Goal: Task Accomplishment & Management: Complete application form

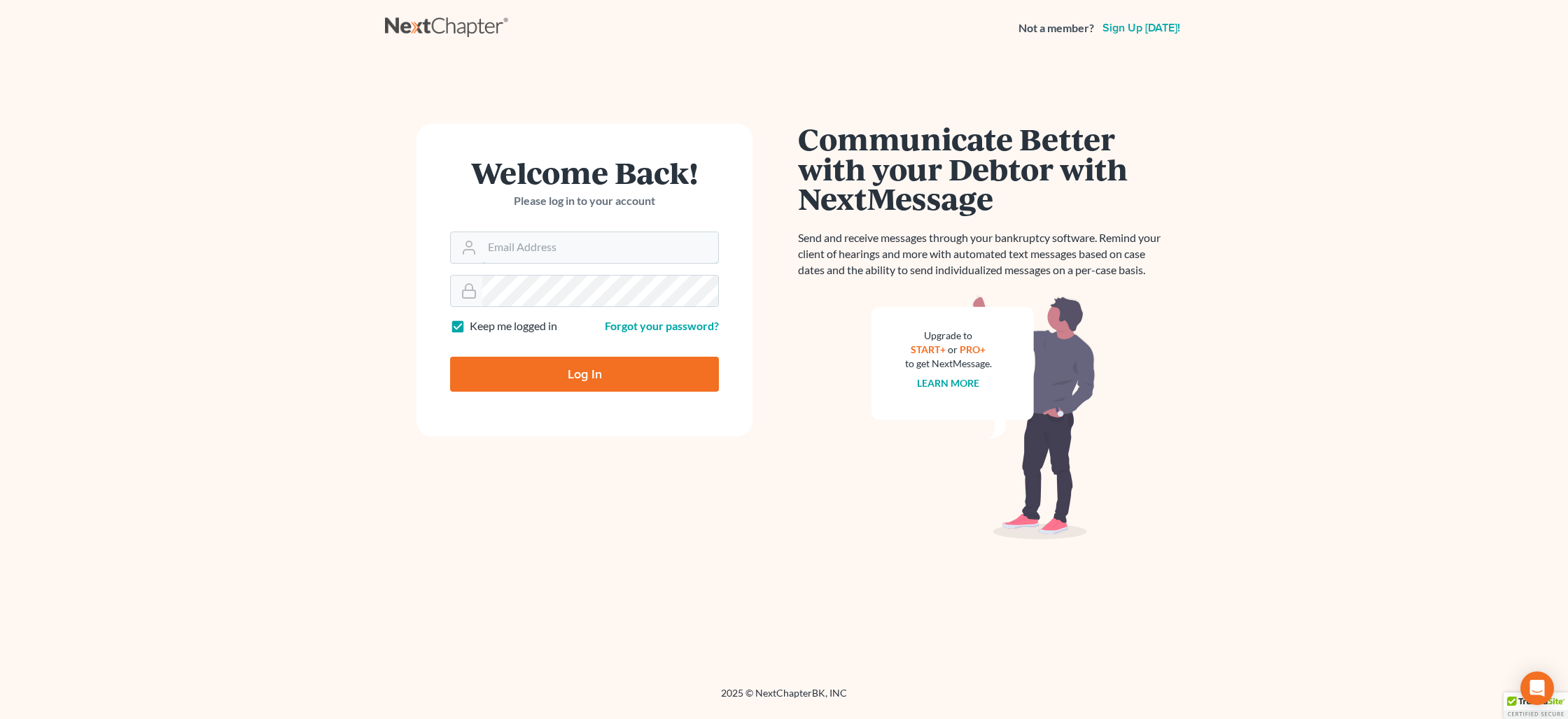
type input "[PERSON_NAME][EMAIL_ADDRESS][DOMAIN_NAME]"
click at [577, 378] on input "Log In" at bounding box center [585, 373] width 269 height 35
type input "Thinking..."
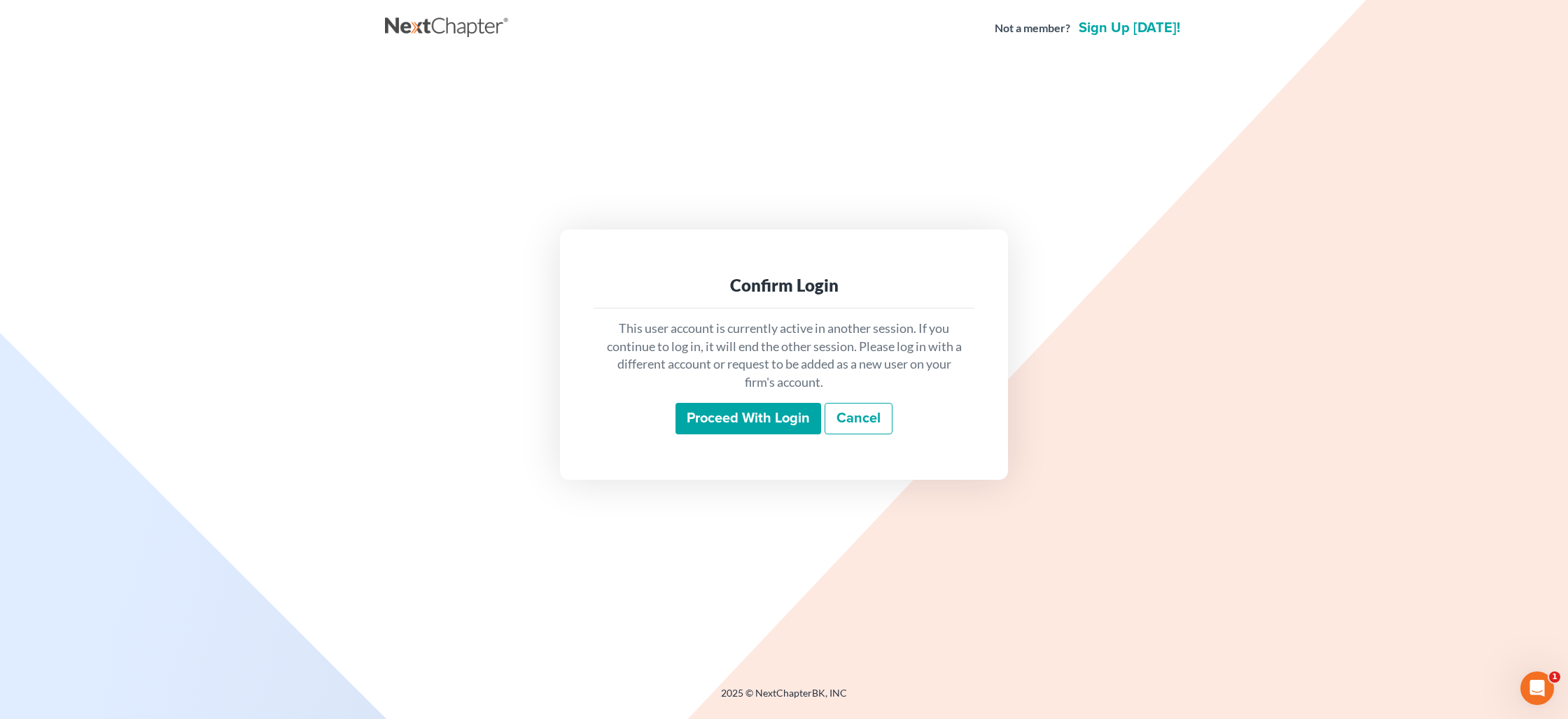
click at [730, 424] on input "Proceed with login" at bounding box center [748, 419] width 145 height 32
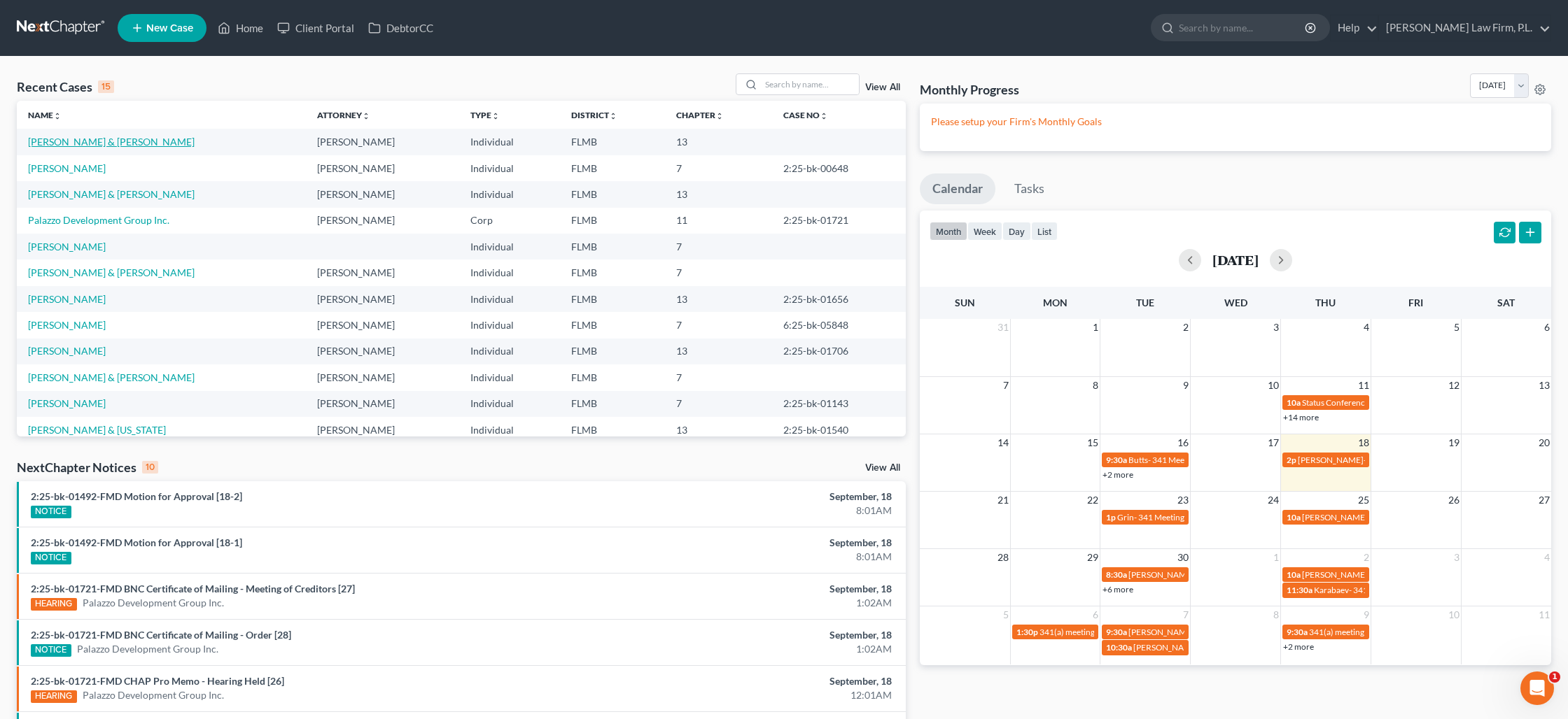
click at [105, 142] on link "[PERSON_NAME] & [PERSON_NAME]" at bounding box center [111, 141] width 166 height 12
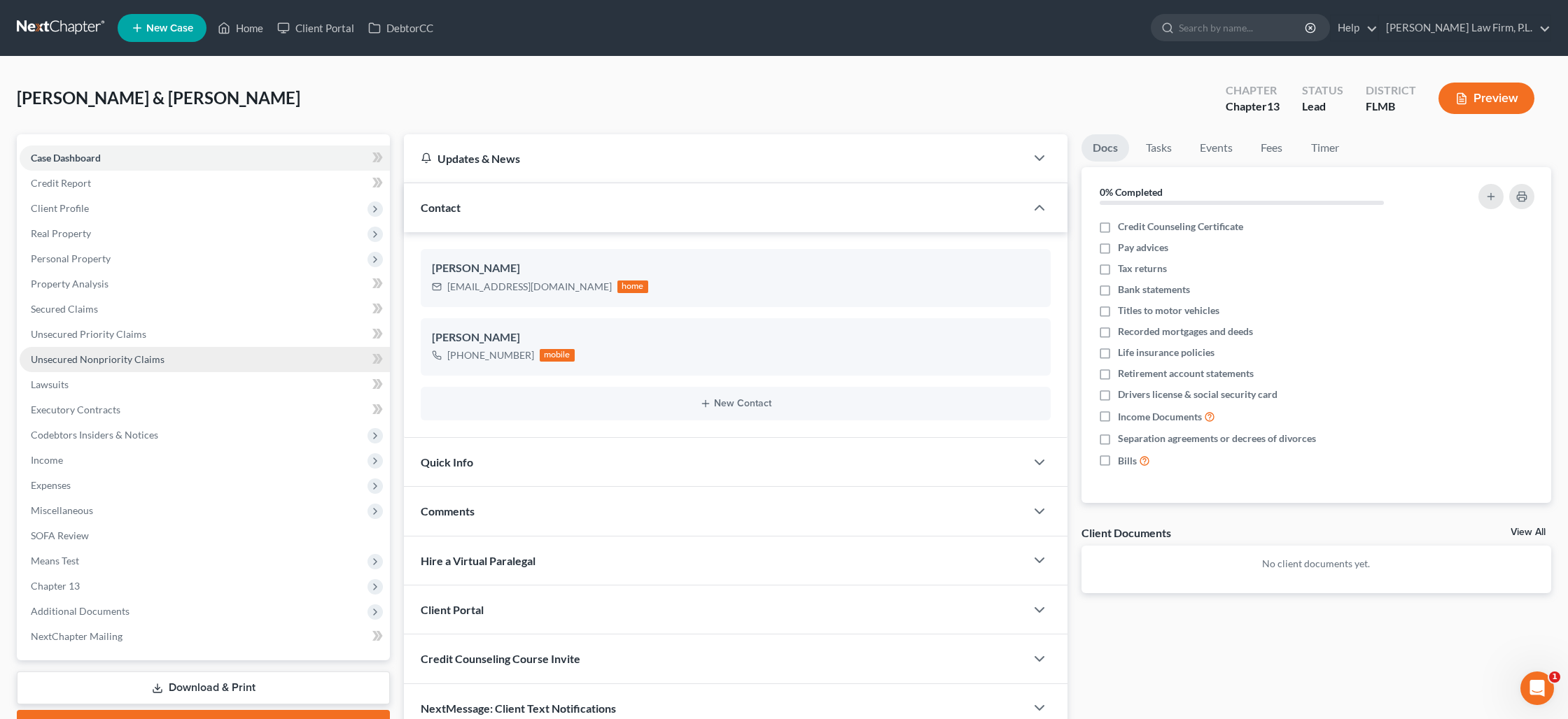
click at [127, 361] on span "Unsecured Nonpriority Claims" at bounding box center [98, 360] width 133 height 12
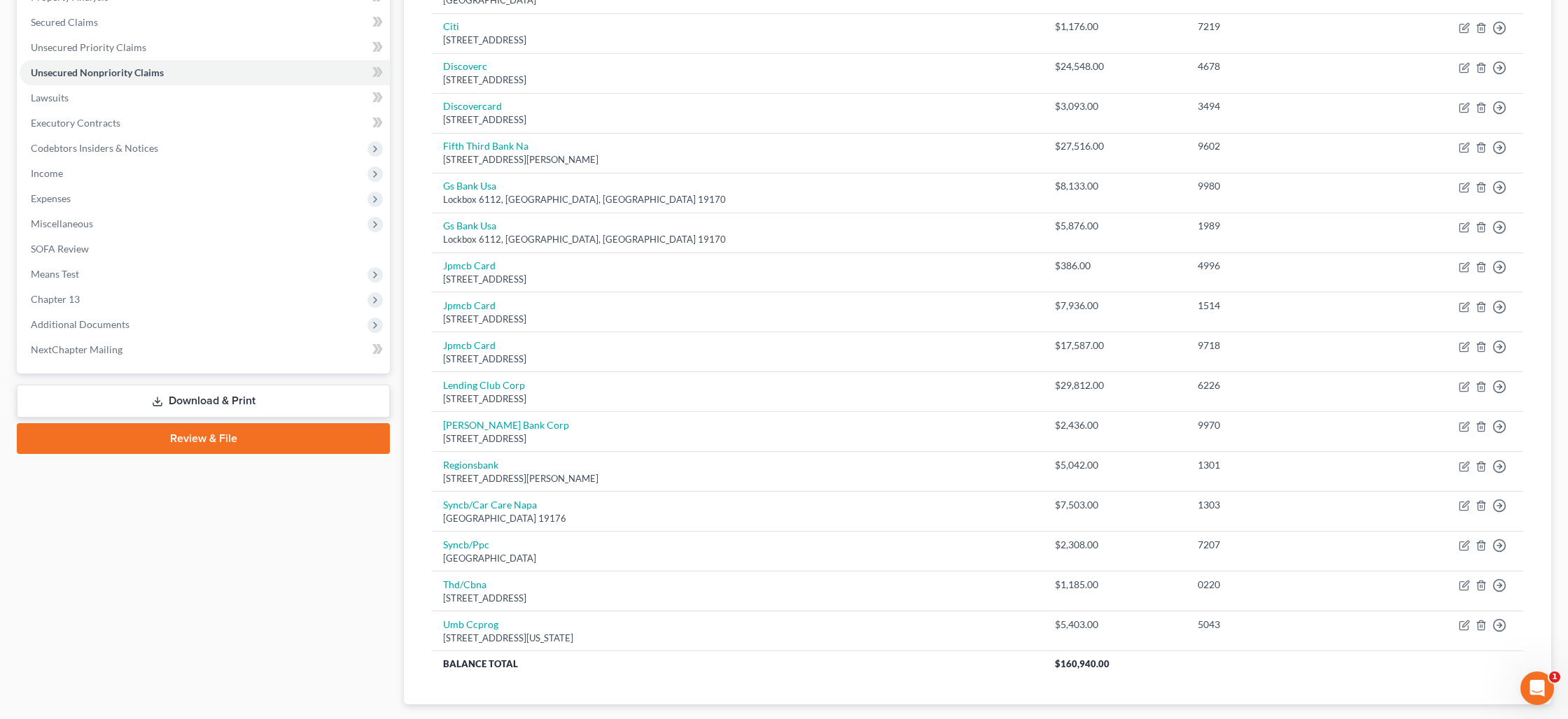
scroll to position [369, 0]
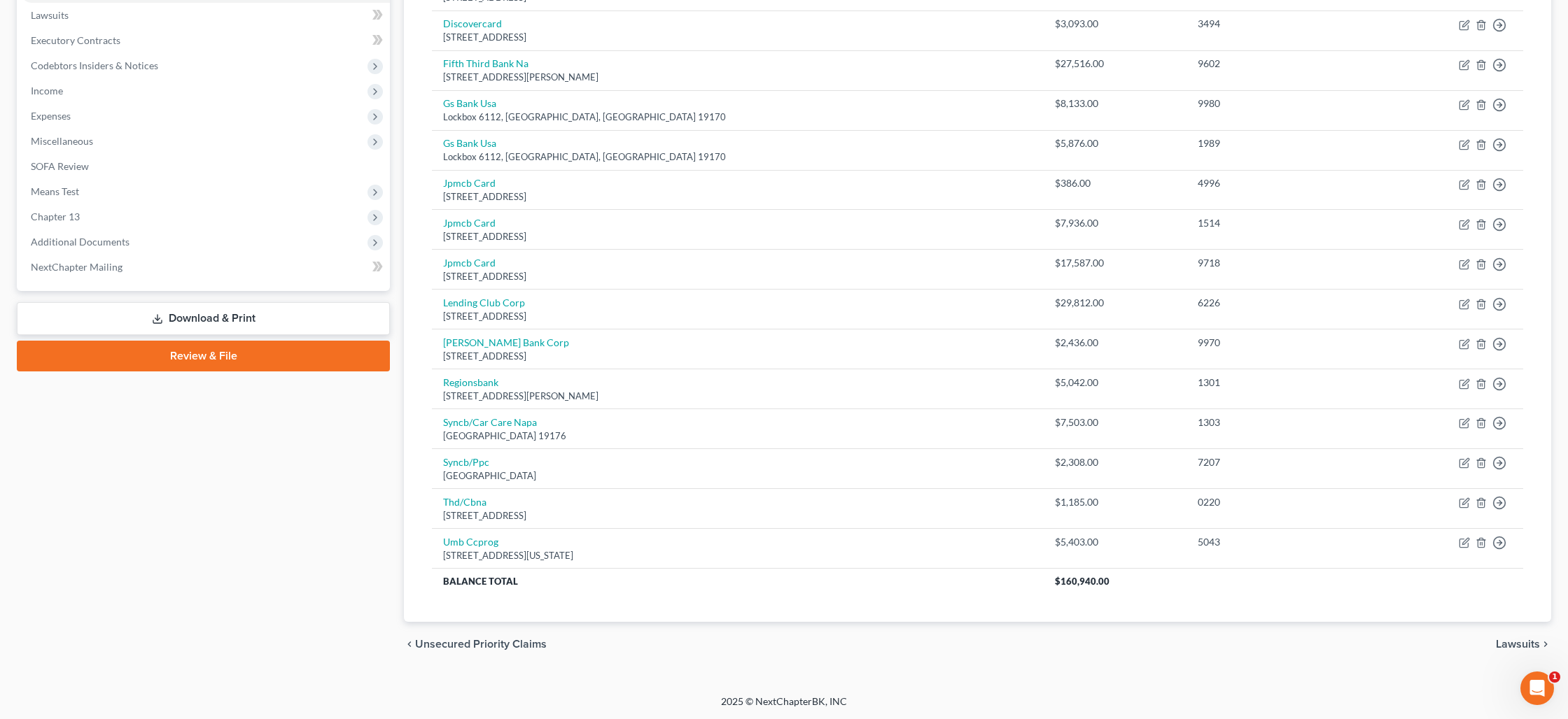
click at [223, 352] on link "Review & File" at bounding box center [203, 356] width 373 height 31
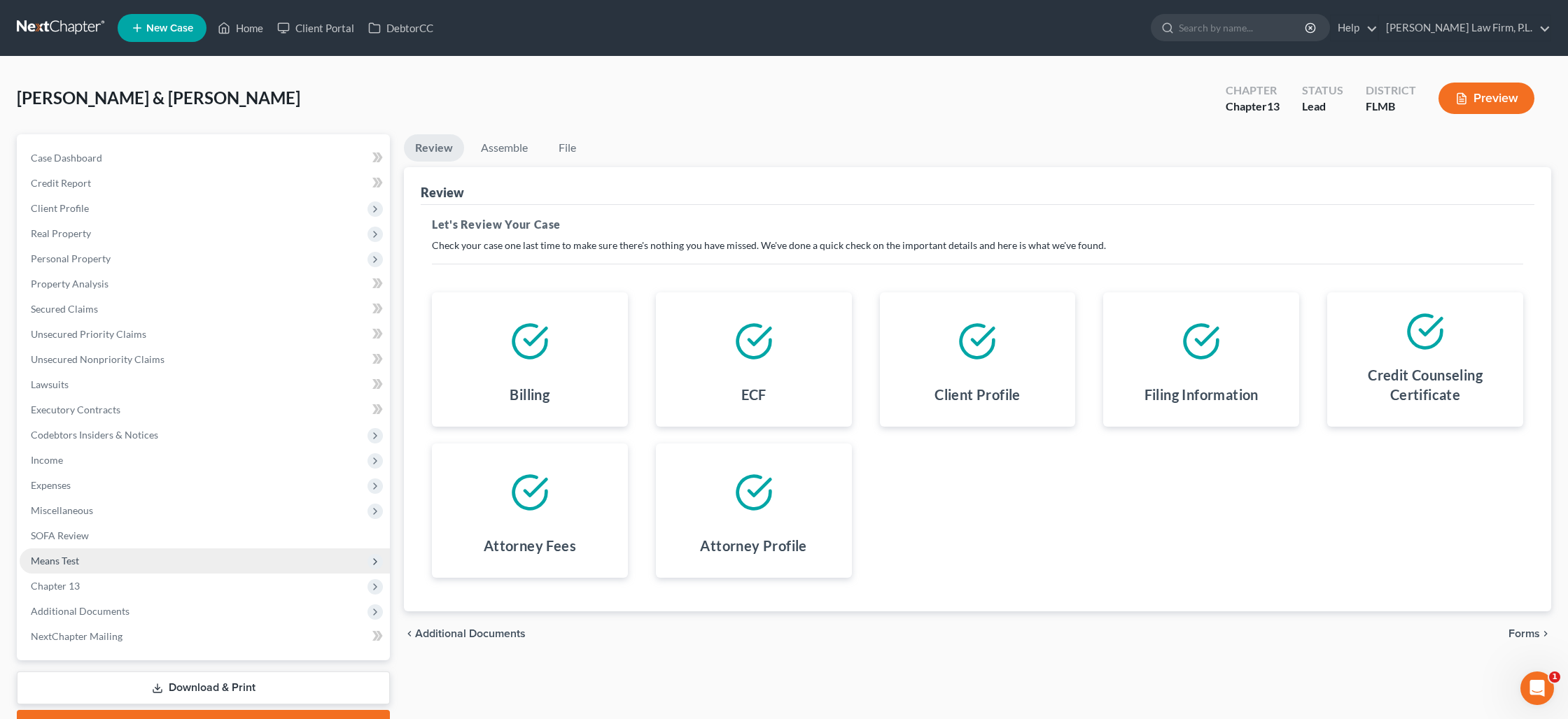
scroll to position [74, 0]
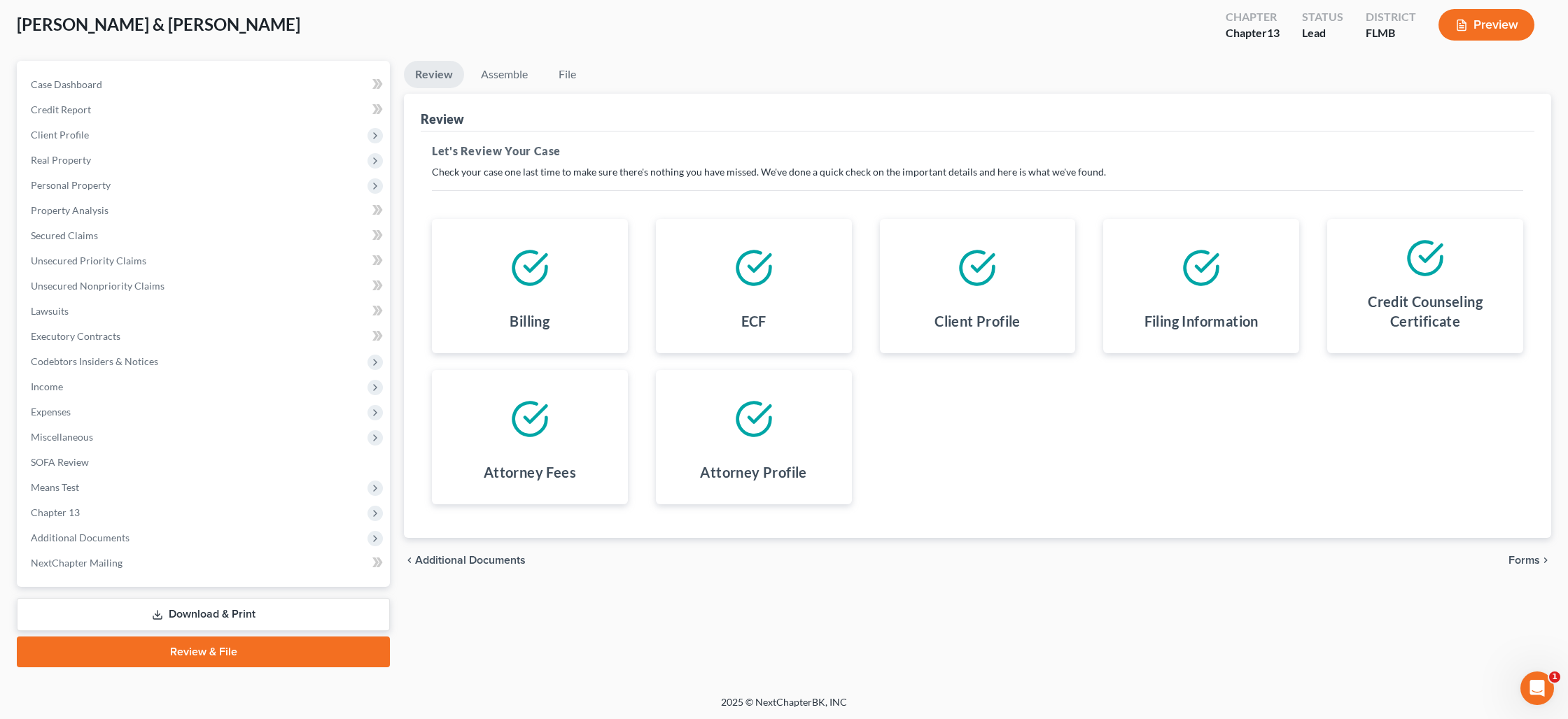
click at [228, 617] on link "Download & Print" at bounding box center [203, 614] width 373 height 33
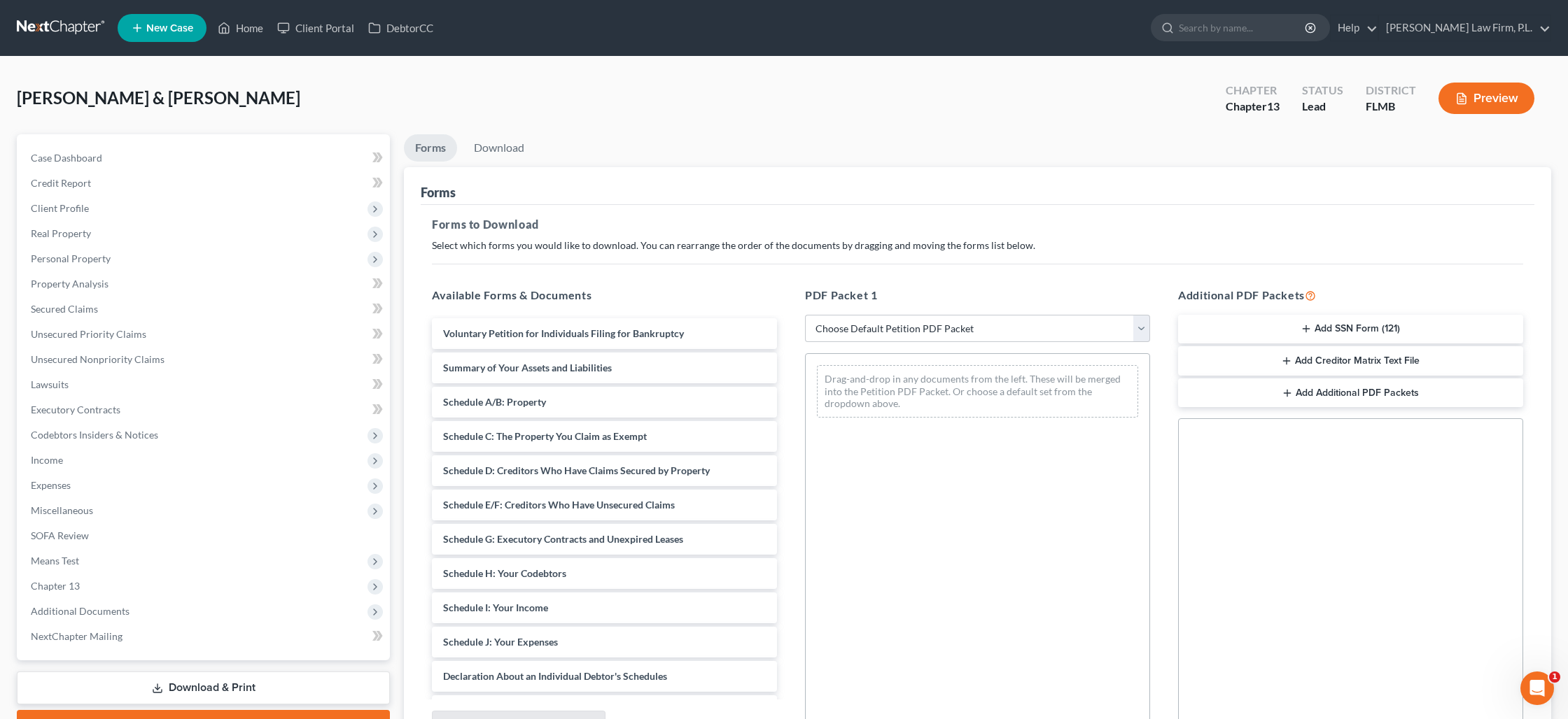
click at [1321, 331] on button "Add SSN Form (121)" at bounding box center [1350, 330] width 345 height 30
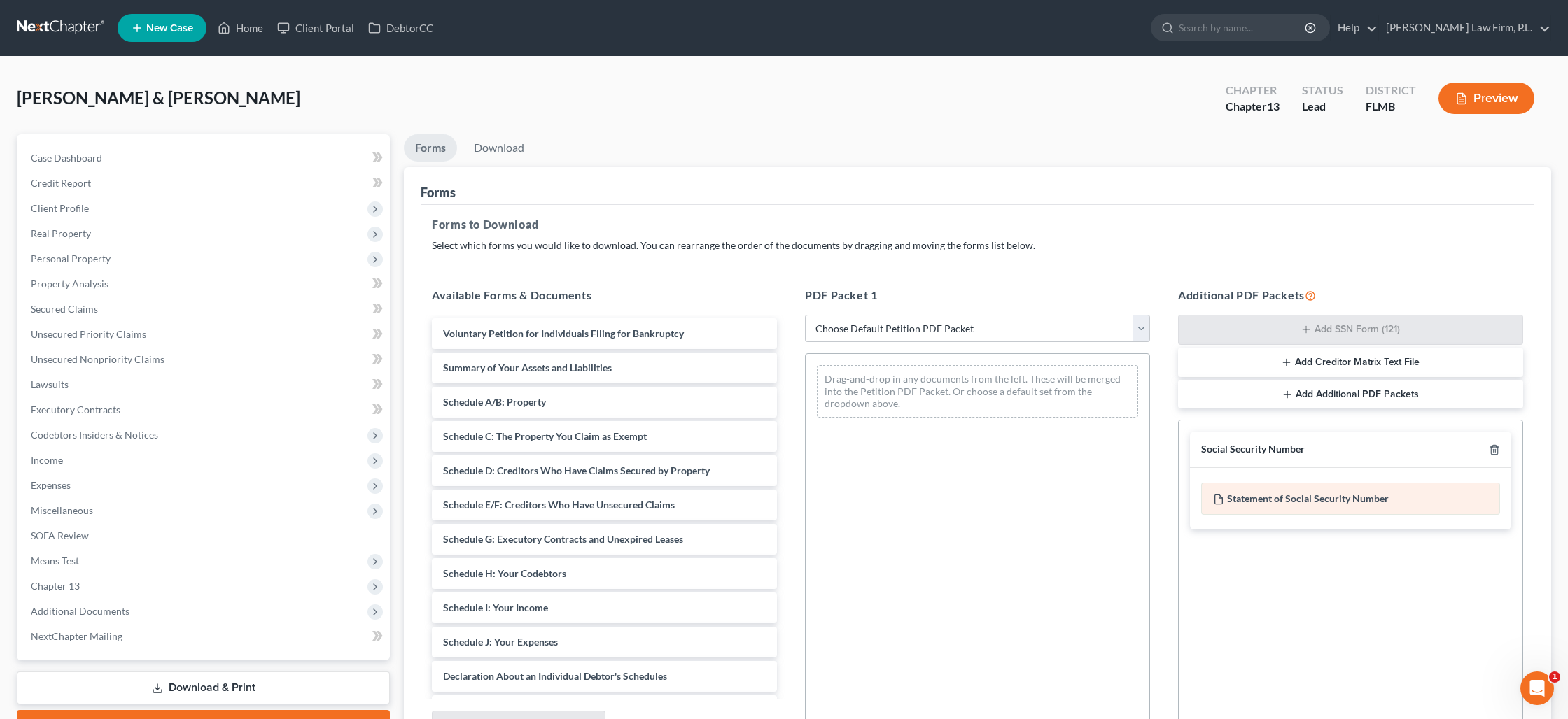
click at [1316, 498] on div "Statement of Social Security Number" at bounding box center [1351, 499] width 299 height 32
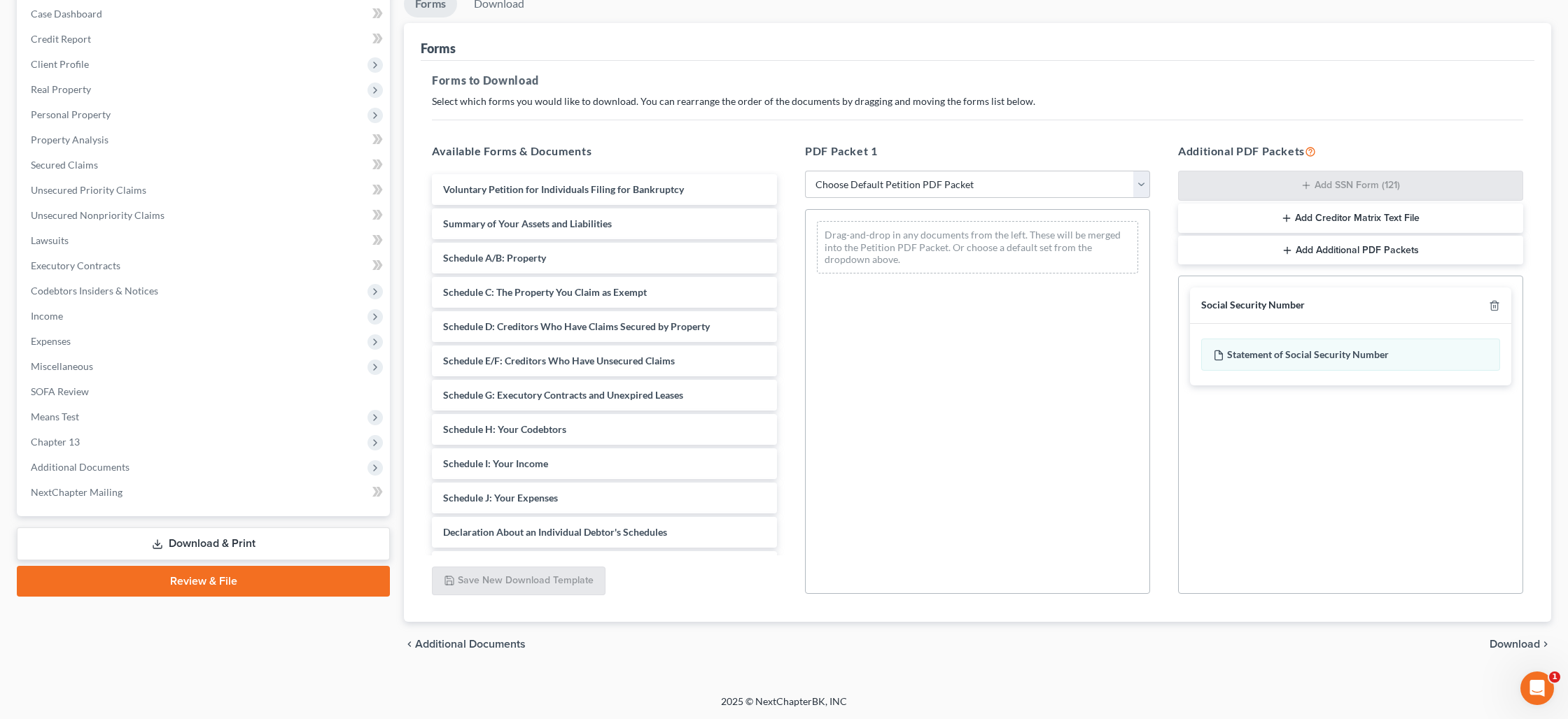
click at [1491, 639] on span "Download" at bounding box center [1514, 643] width 51 height 11
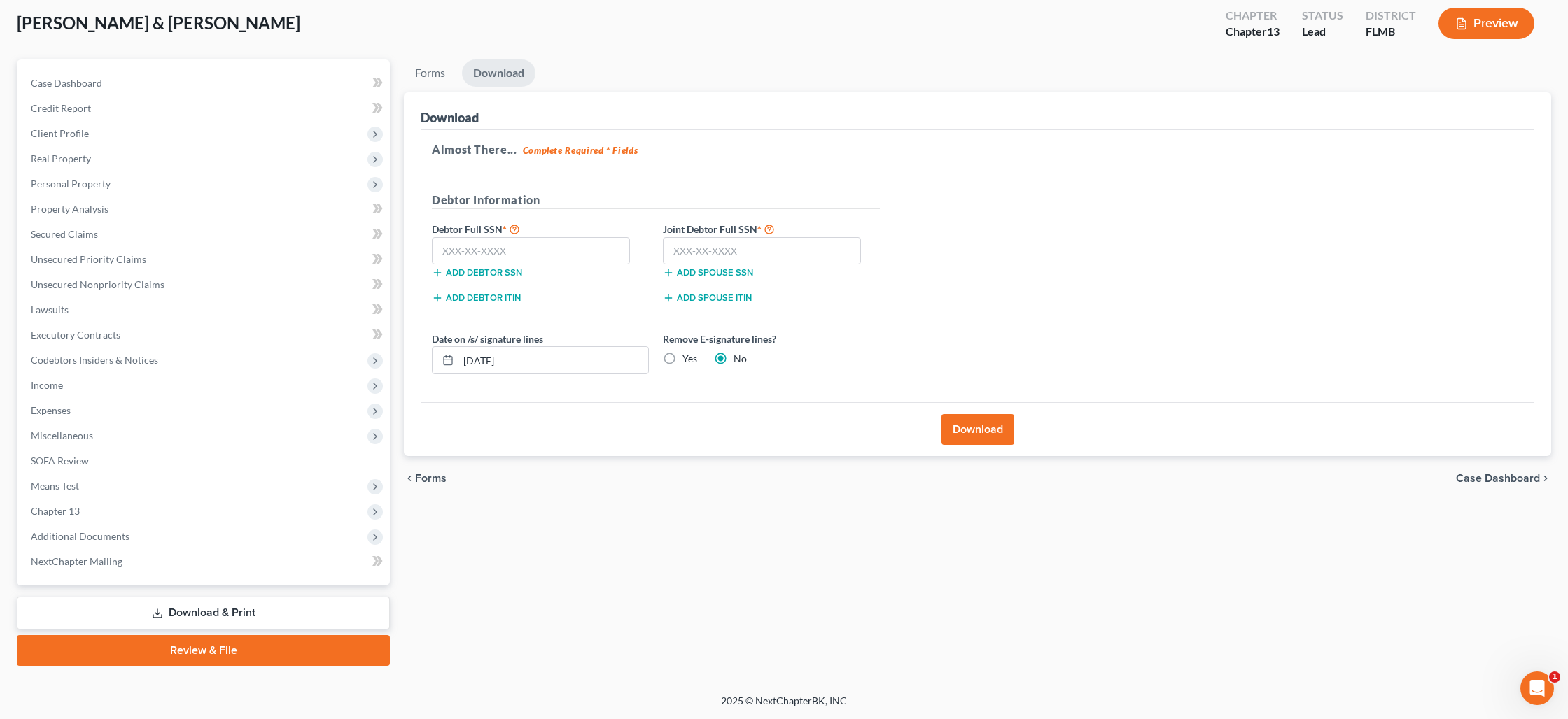
scroll to position [74, 0]
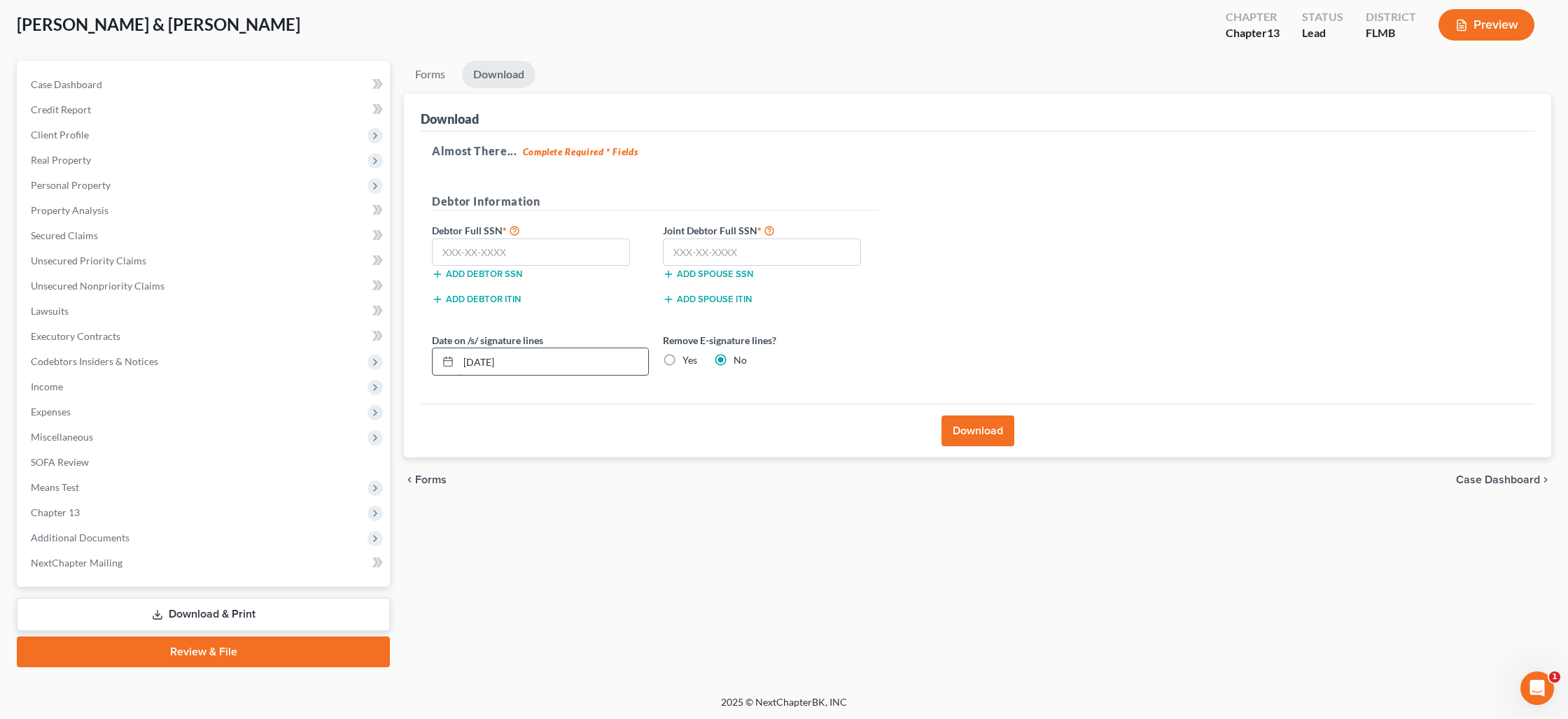
click at [489, 364] on input "[DATE]" at bounding box center [553, 361] width 189 height 27
drag, startPoint x: 583, startPoint y: 365, endPoint x: 480, endPoint y: 361, distance: 103.1
click at [476, 361] on input "09/01/20257" at bounding box center [553, 361] width 189 height 27
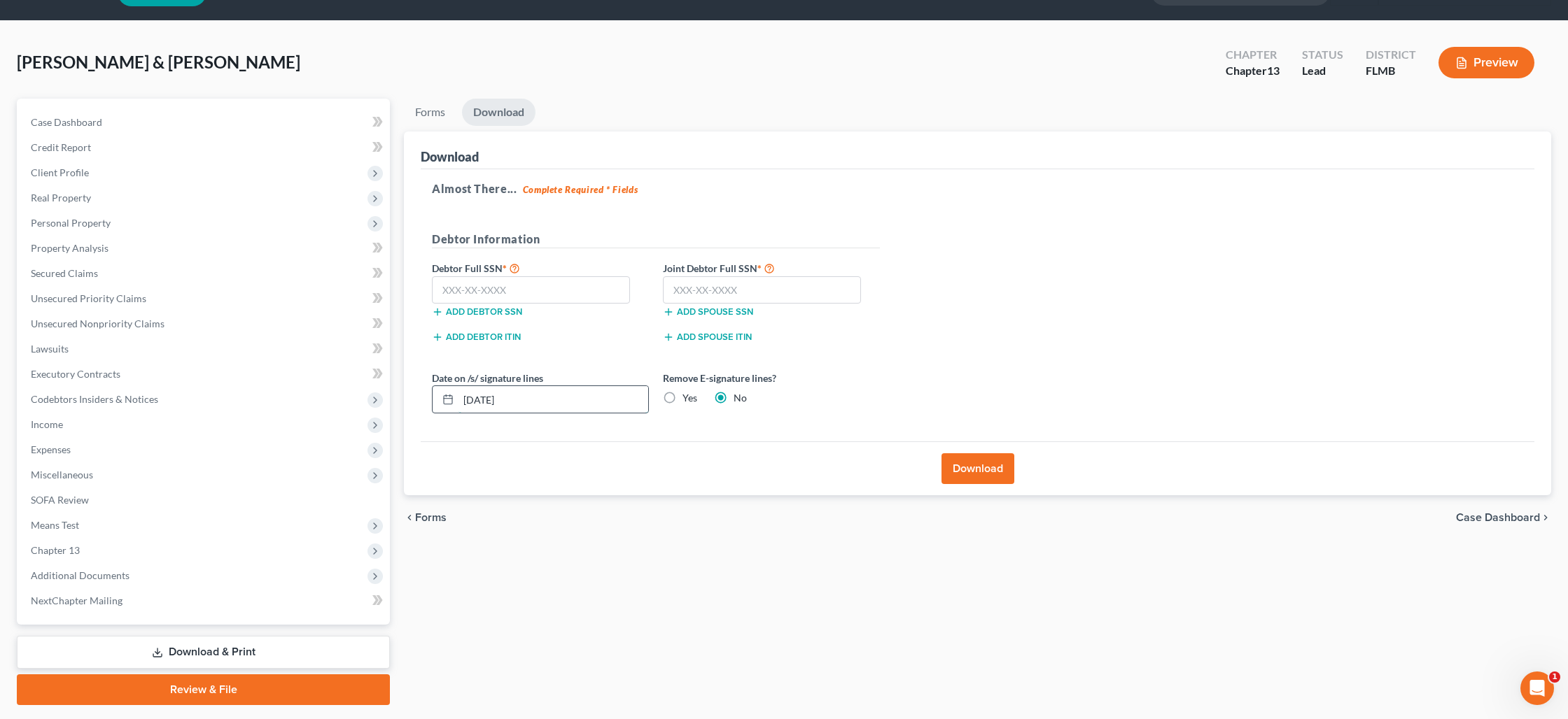
scroll to position [0, 0]
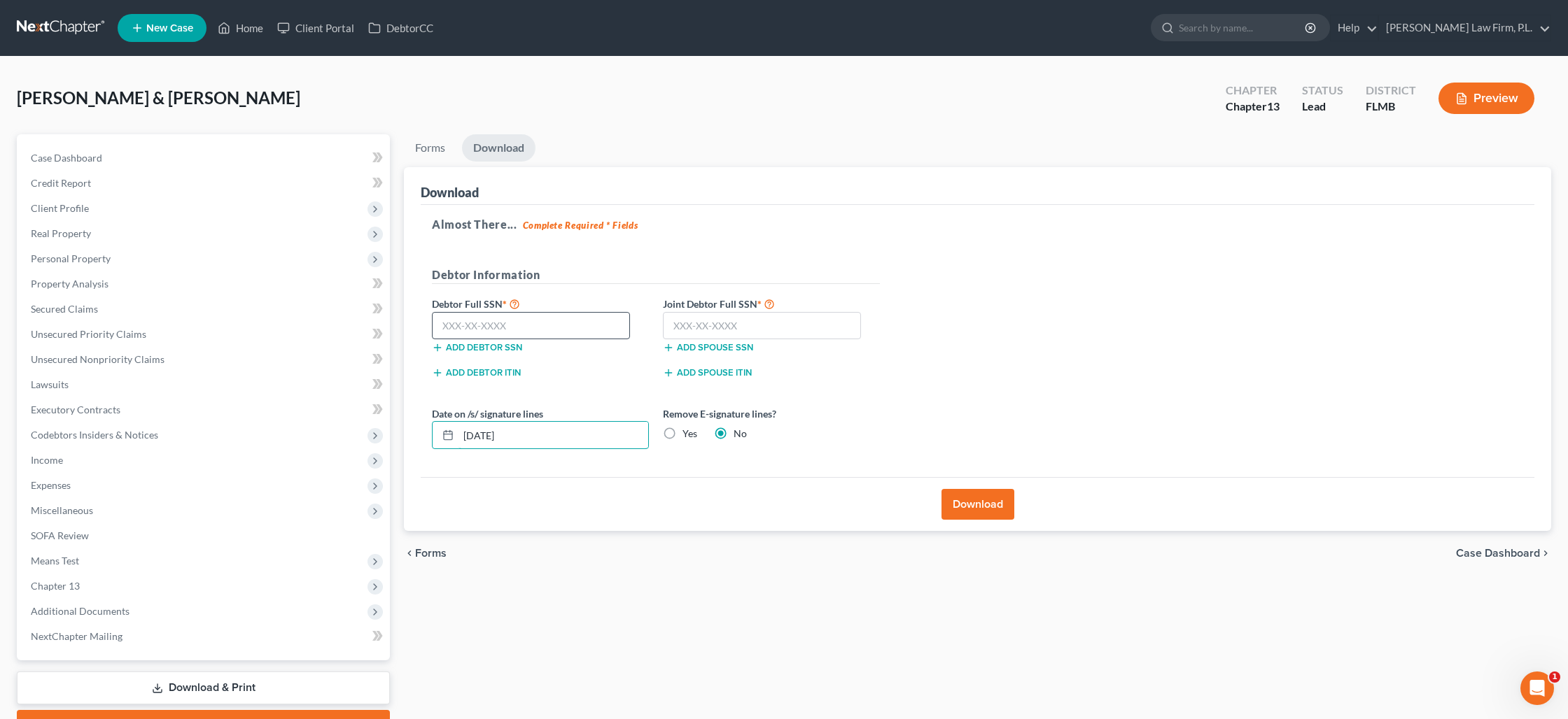
type input "[DATE]"
click at [484, 324] on input "text" at bounding box center [530, 326] width 198 height 28
type input "266-61-3681"
type input "436-57-6833"
click at [968, 500] on button "Download" at bounding box center [977, 504] width 73 height 31
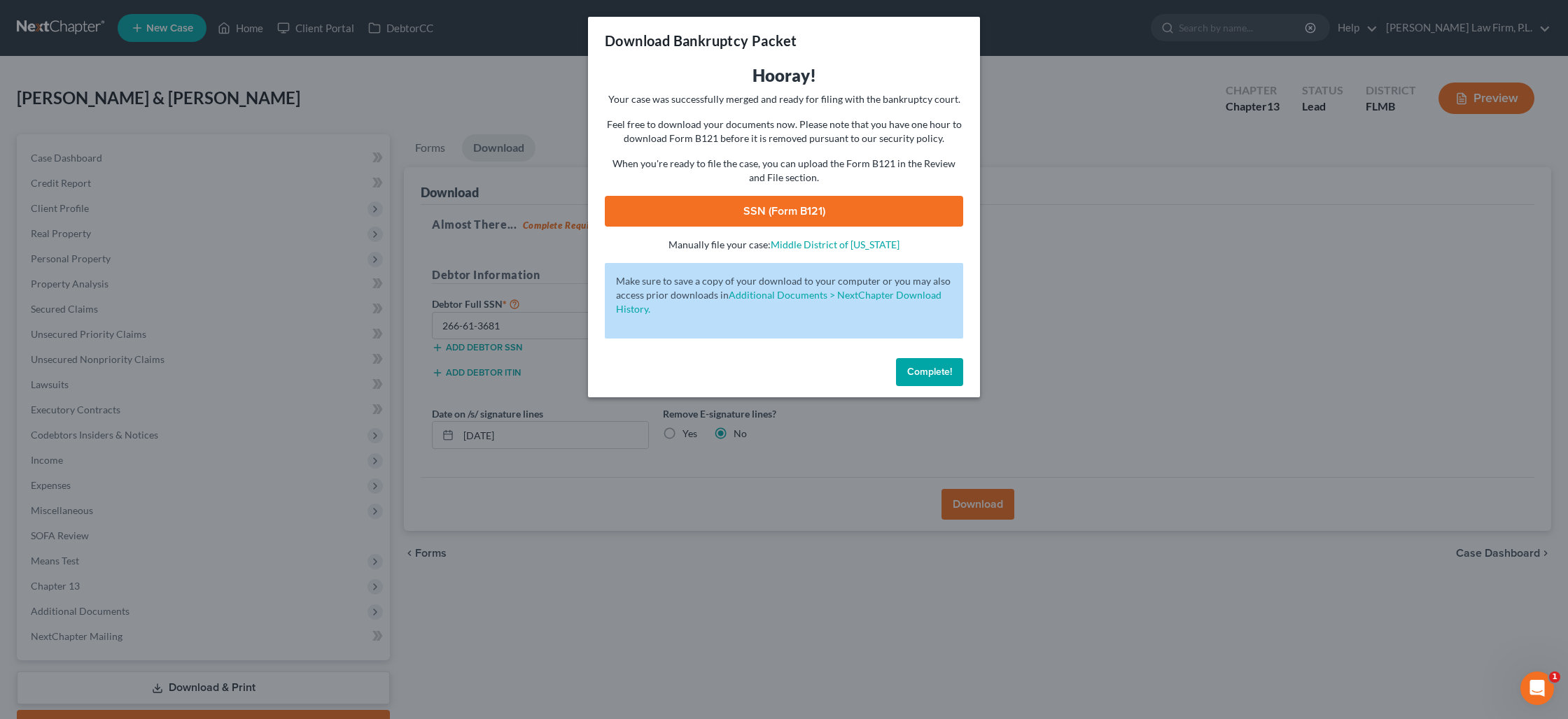
click at [777, 208] on link "SSN (Form B121)" at bounding box center [784, 211] width 359 height 31
click at [915, 384] on button "Complete!" at bounding box center [928, 372] width 67 height 28
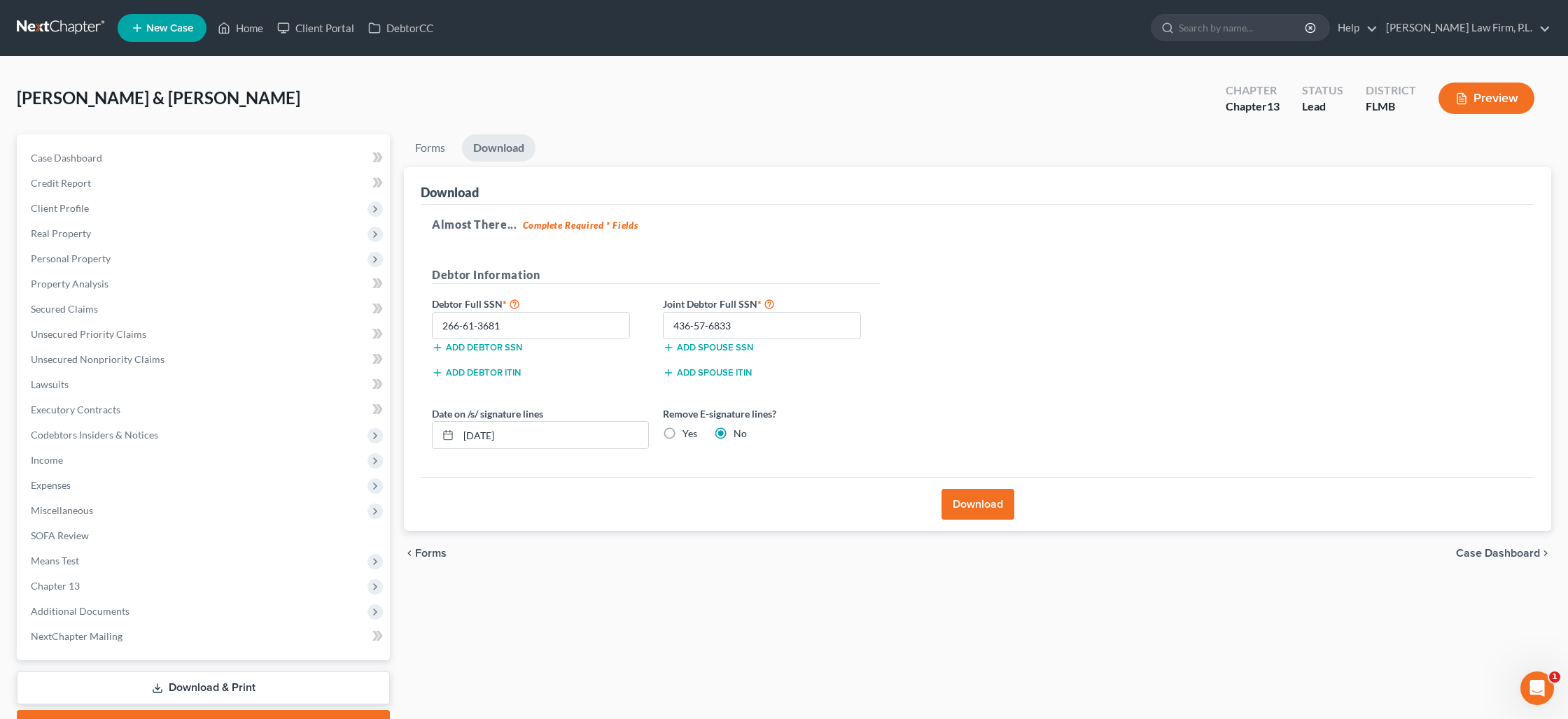
scroll to position [74, 0]
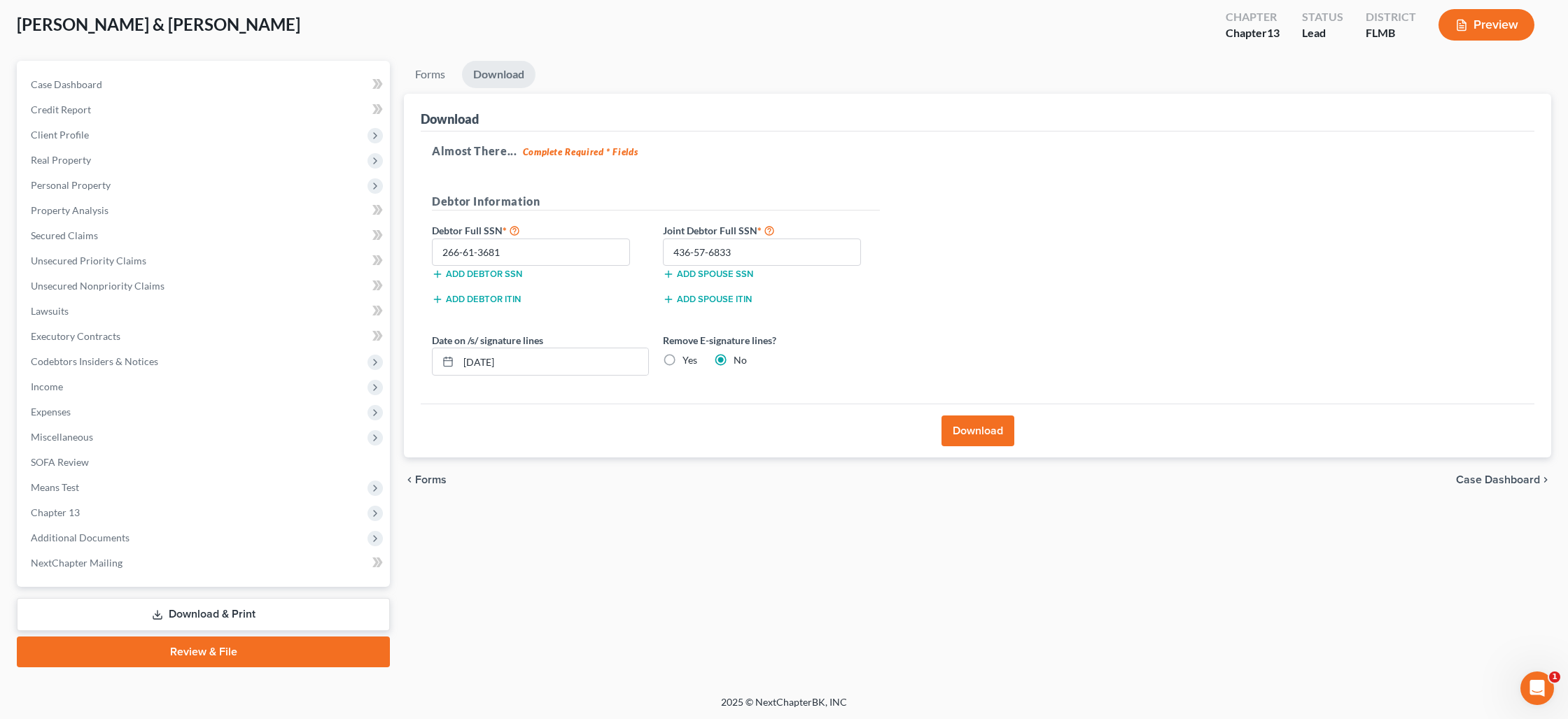
click at [201, 647] on link "Review & File" at bounding box center [203, 651] width 373 height 31
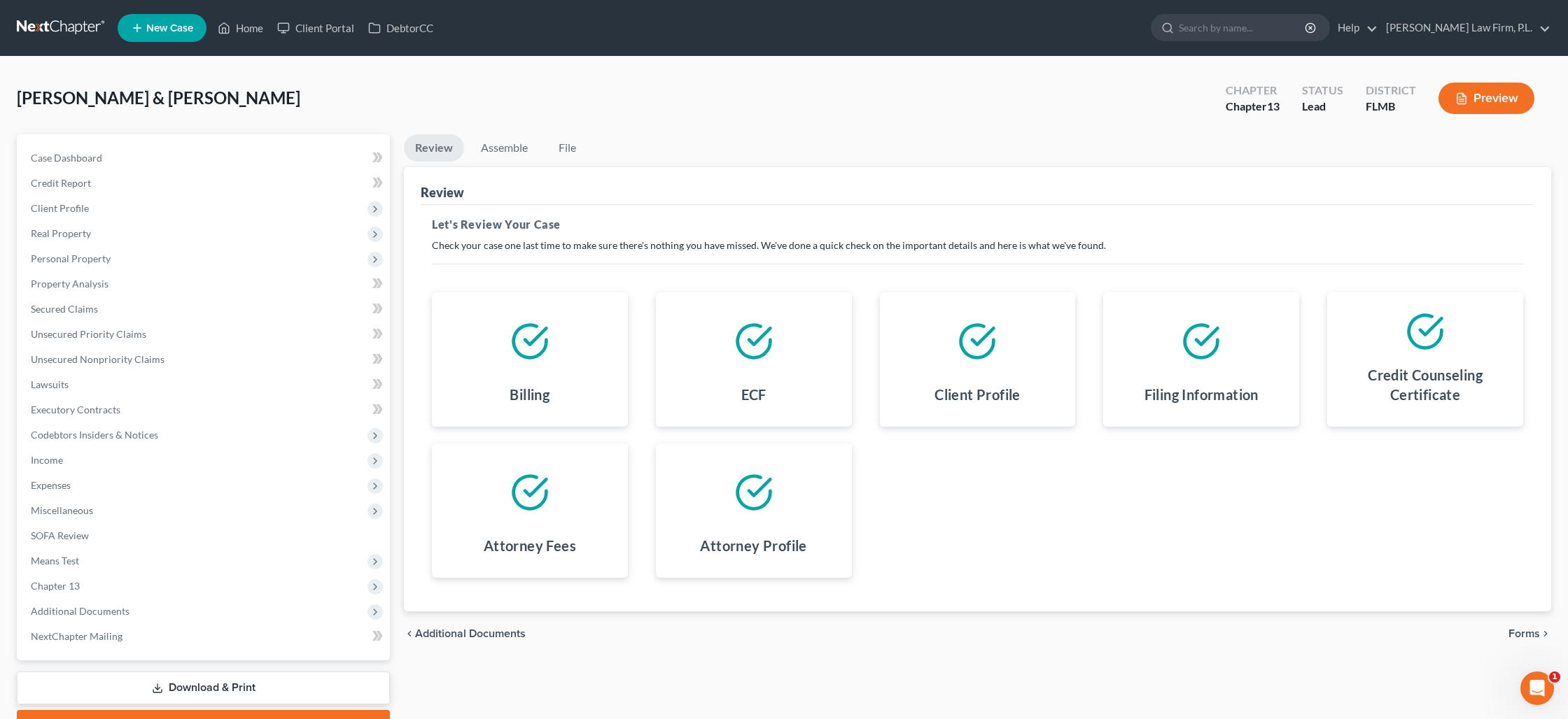
click at [1519, 635] on span "Forms" at bounding box center [1524, 633] width 32 height 11
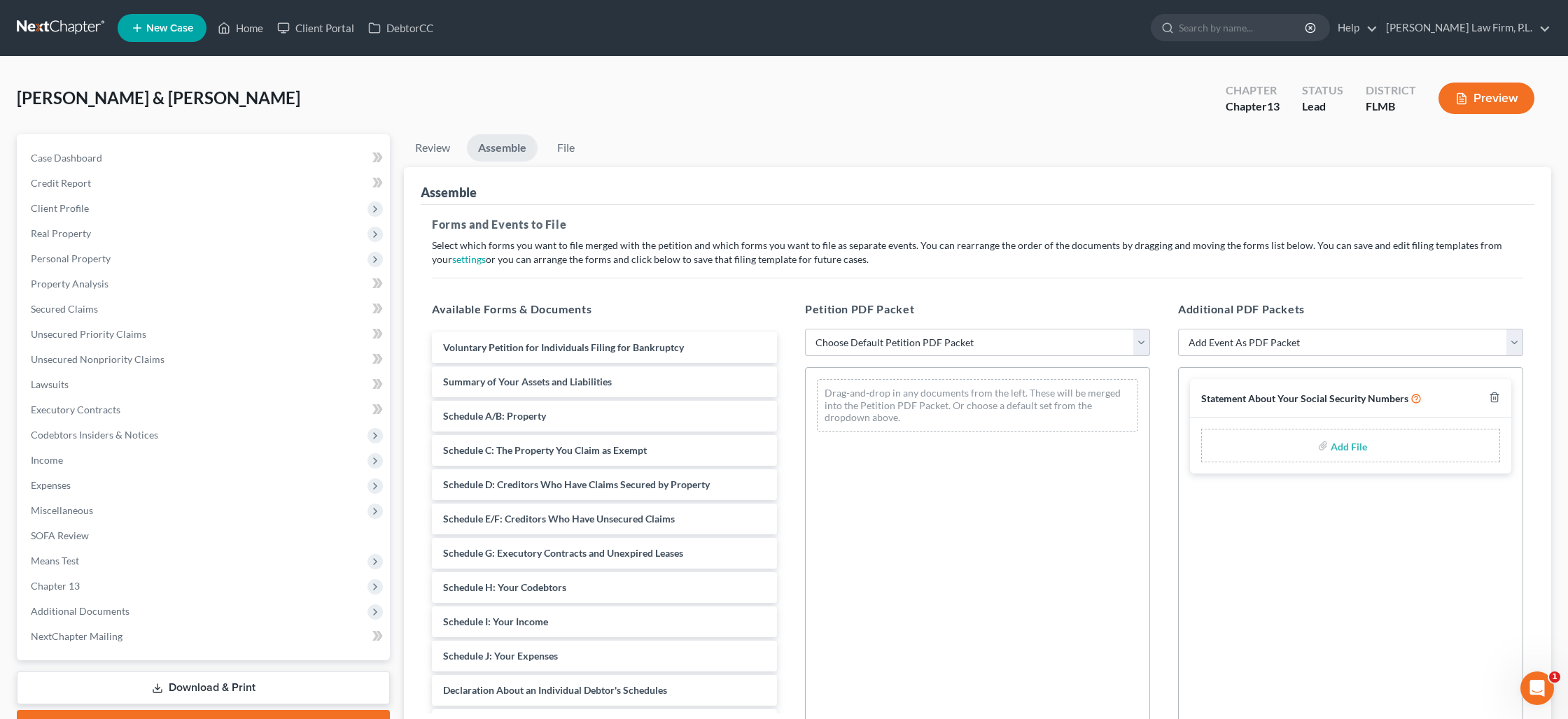
click at [1047, 347] on select "Choose Default Petition PDF Packet Complete Bankruptcy Petition (all forms and …" at bounding box center [977, 343] width 345 height 28
select select "1"
click at [805, 329] on select "Choose Default Petition PDF Packet Complete Bankruptcy Petition (all forms and …" at bounding box center [977, 343] width 345 height 28
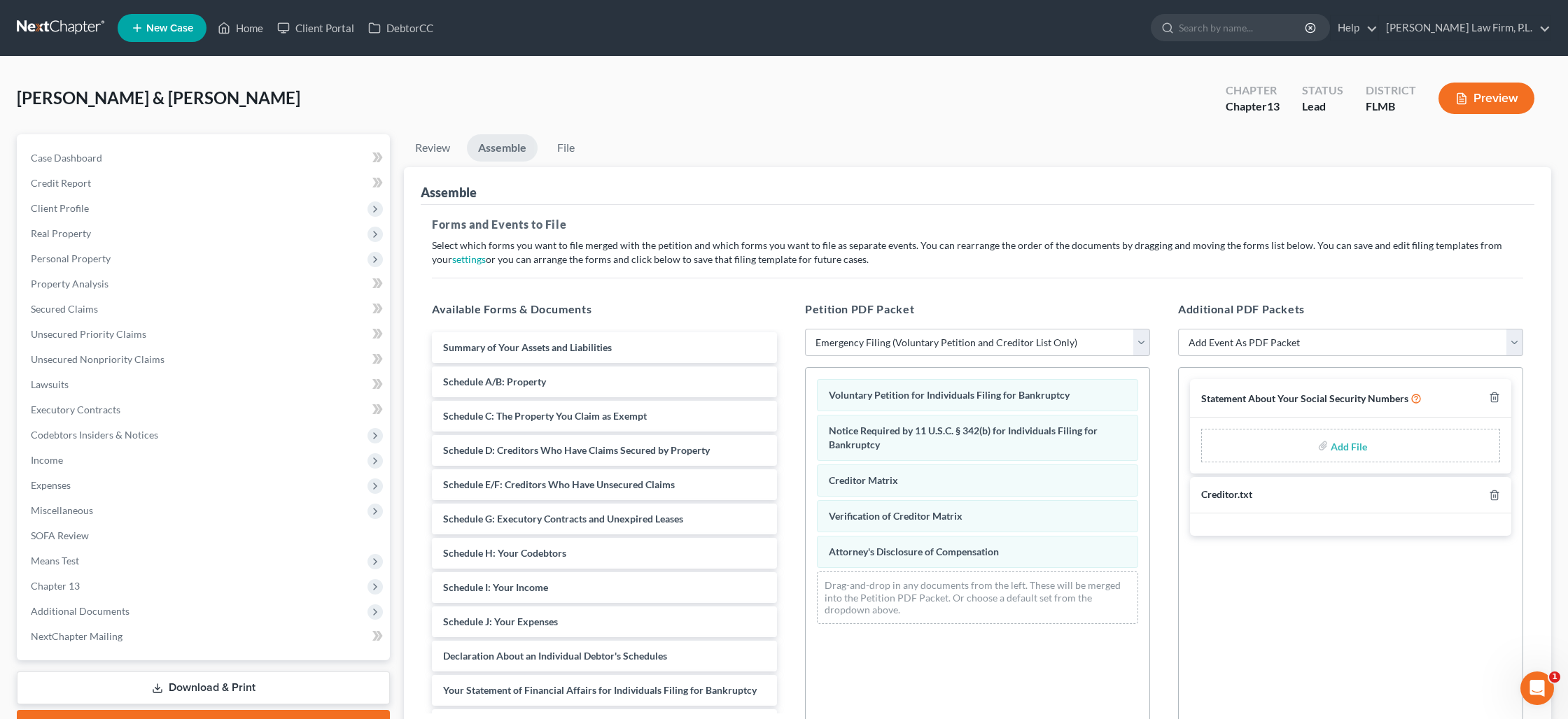
click at [1335, 446] on input "file" at bounding box center [1348, 445] width 34 height 25
type input "C:\fakepath\[PERSON_NAME] - Statement of SS.pdf"
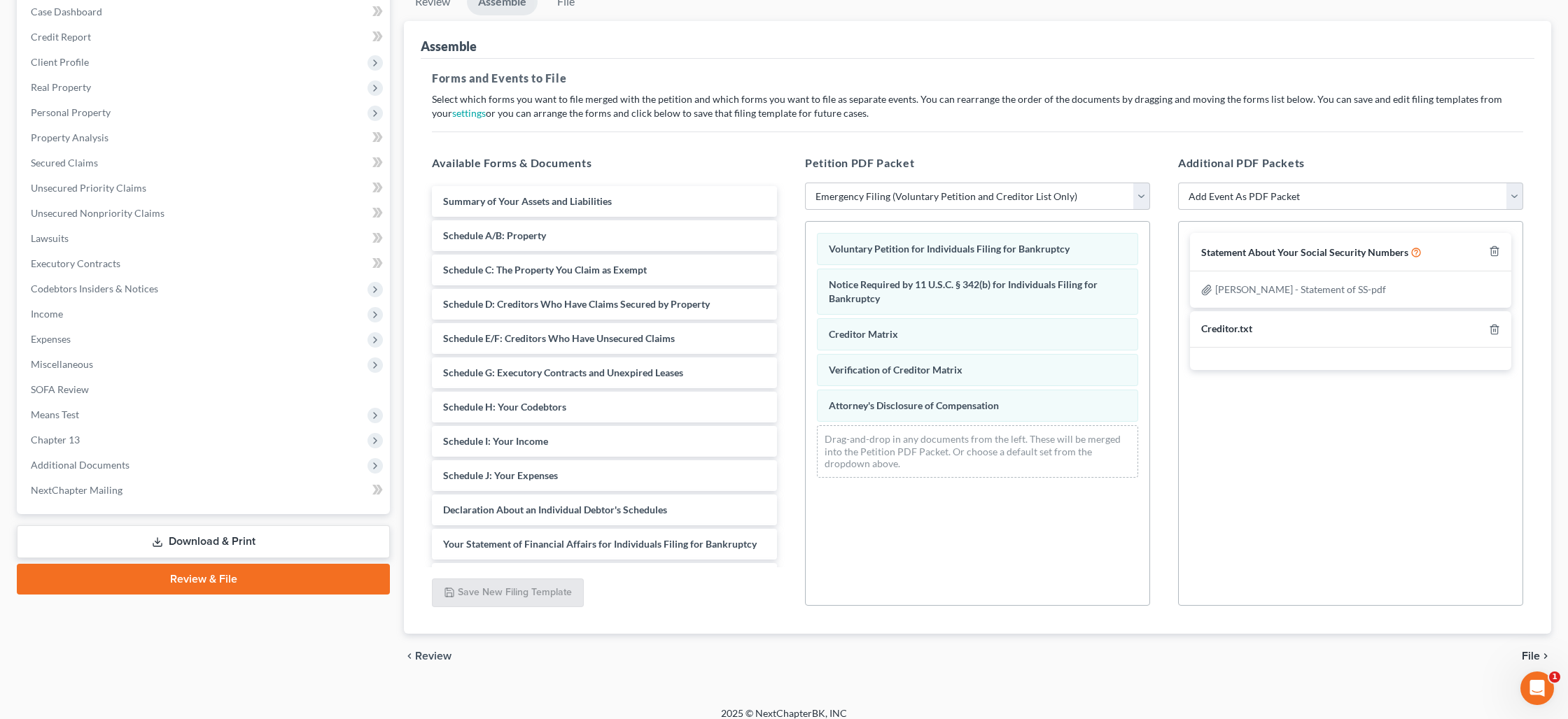
scroll to position [158, 0]
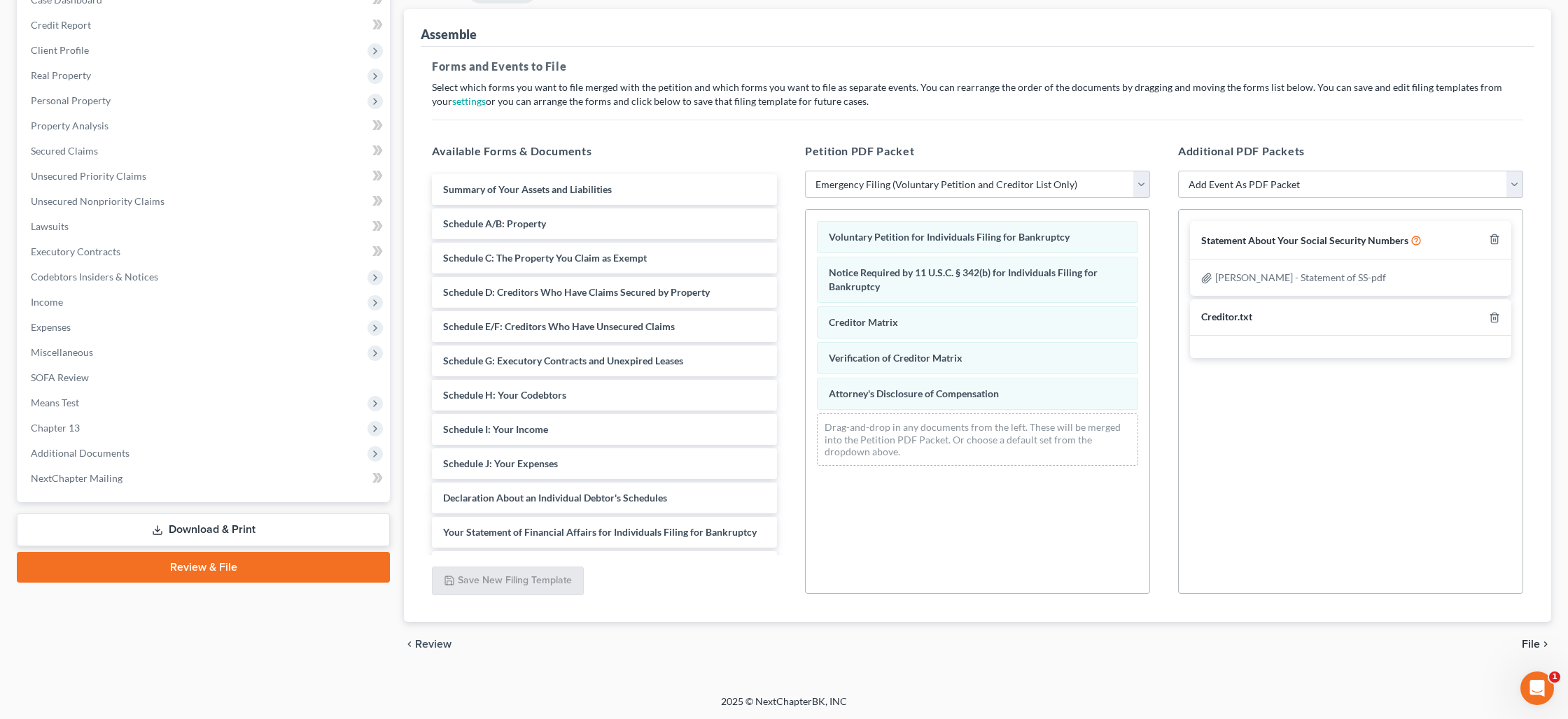
click at [1525, 642] on span "File" at bounding box center [1530, 643] width 18 height 11
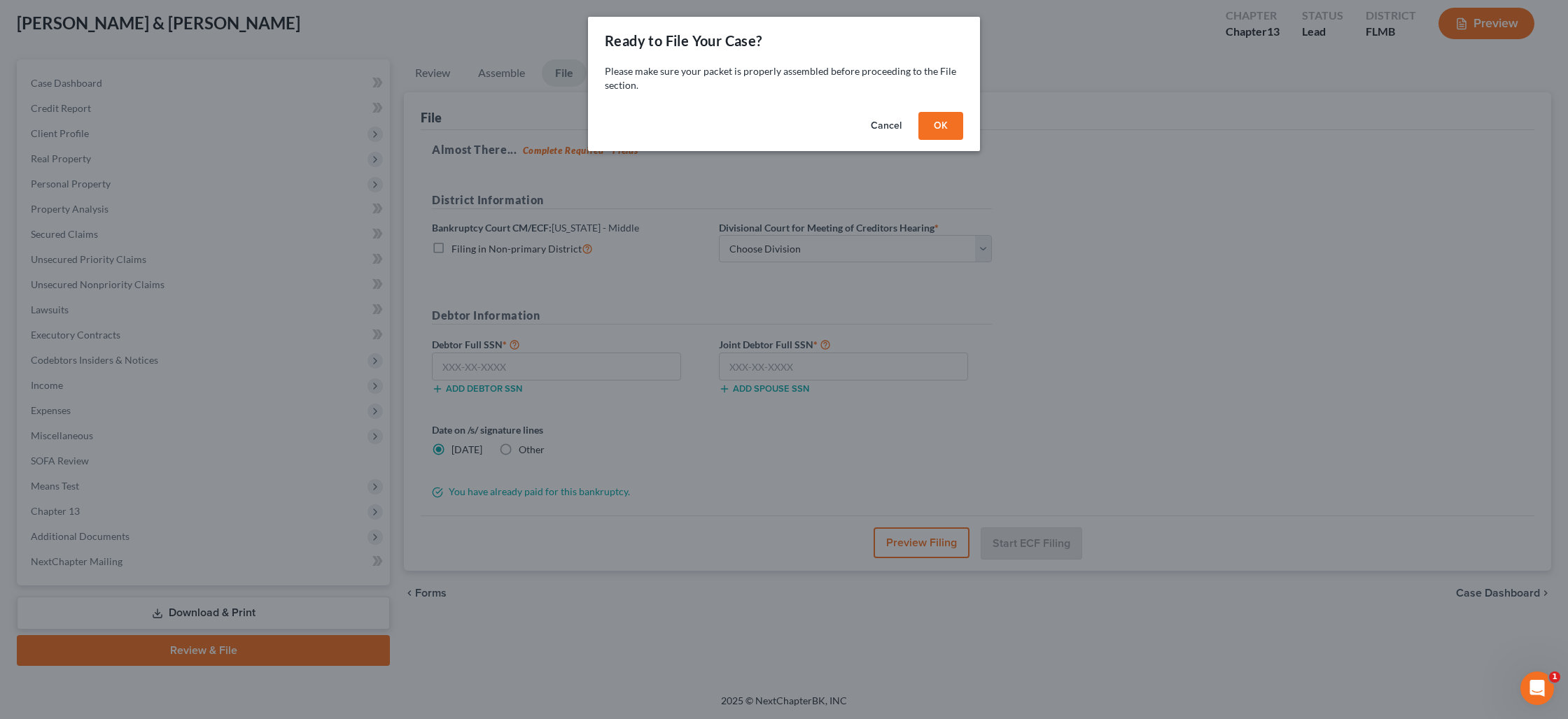
scroll to position [74, 0]
drag, startPoint x: 955, startPoint y: 130, endPoint x: 951, endPoint y: 193, distance: 63.1
click at [955, 130] on button "OK" at bounding box center [940, 125] width 45 height 28
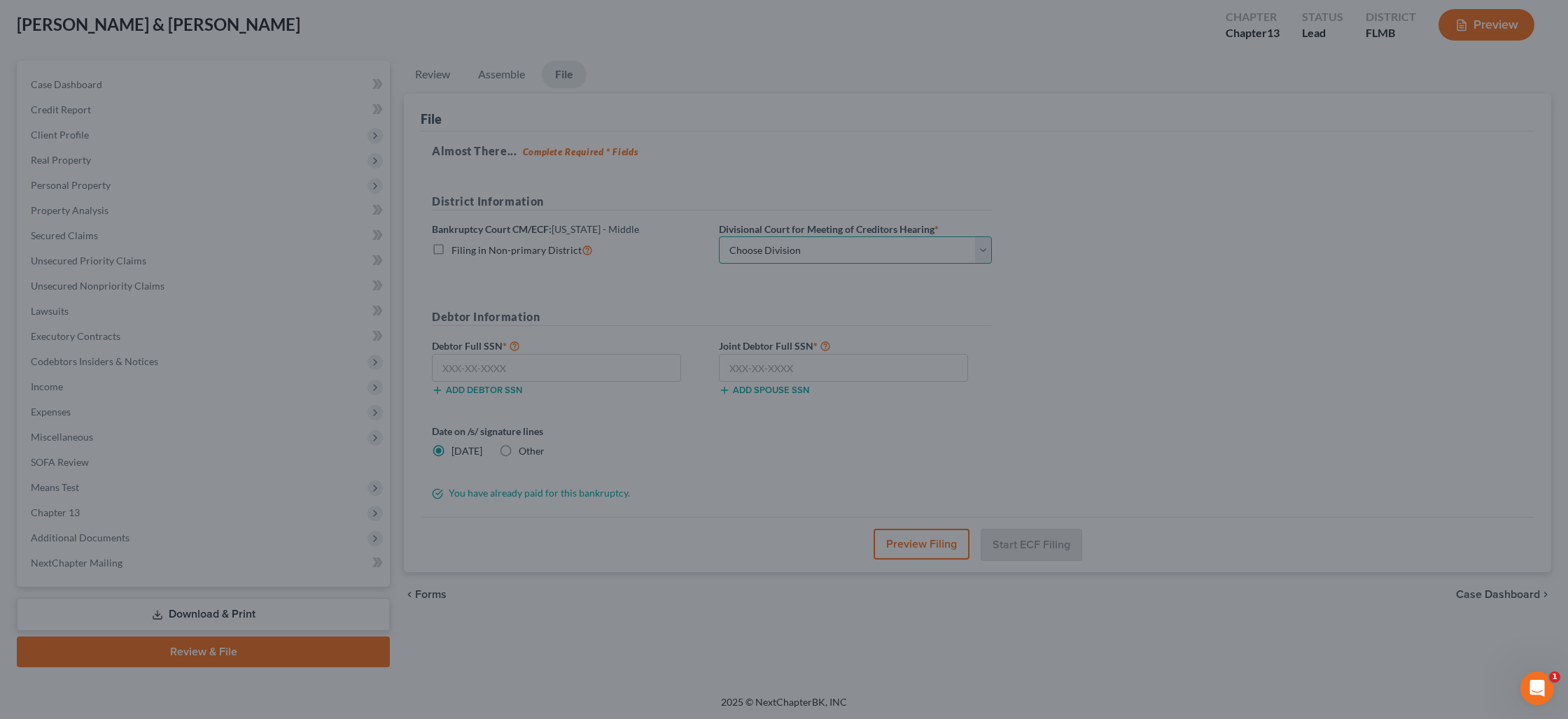
click at [941, 252] on select "Choose Division [GEOGRAPHIC_DATA][PERSON_NAME] [GEOGRAPHIC_DATA] [GEOGRAPHIC_DA…" at bounding box center [856, 250] width 273 height 28
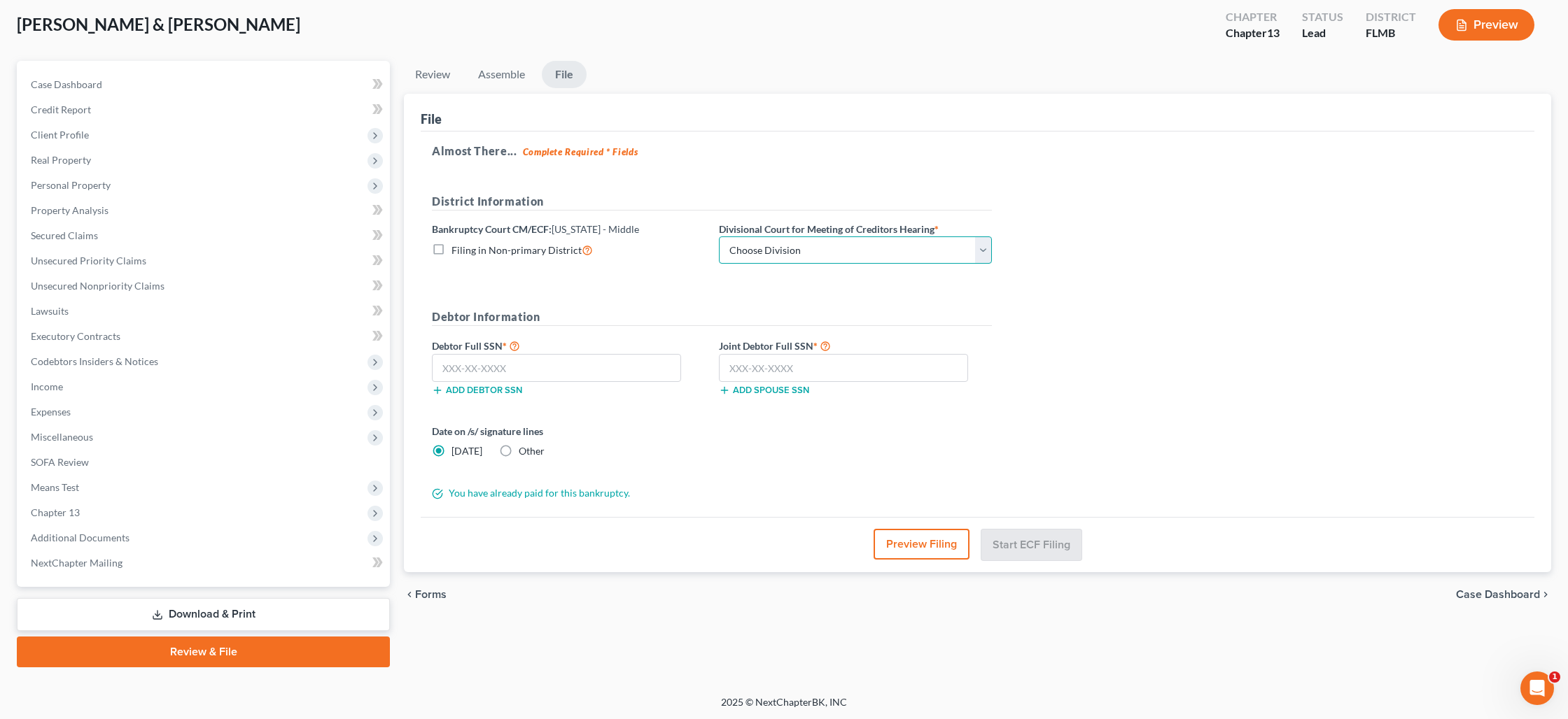
select select "0"
click at [719, 236] on select "Choose Division [GEOGRAPHIC_DATA][PERSON_NAME] [GEOGRAPHIC_DATA] [GEOGRAPHIC_DA…" at bounding box center [856, 250] width 273 height 28
click at [575, 366] on input "text" at bounding box center [556, 367] width 249 height 28
type input "266-61-3681"
type input "436-57-6833"
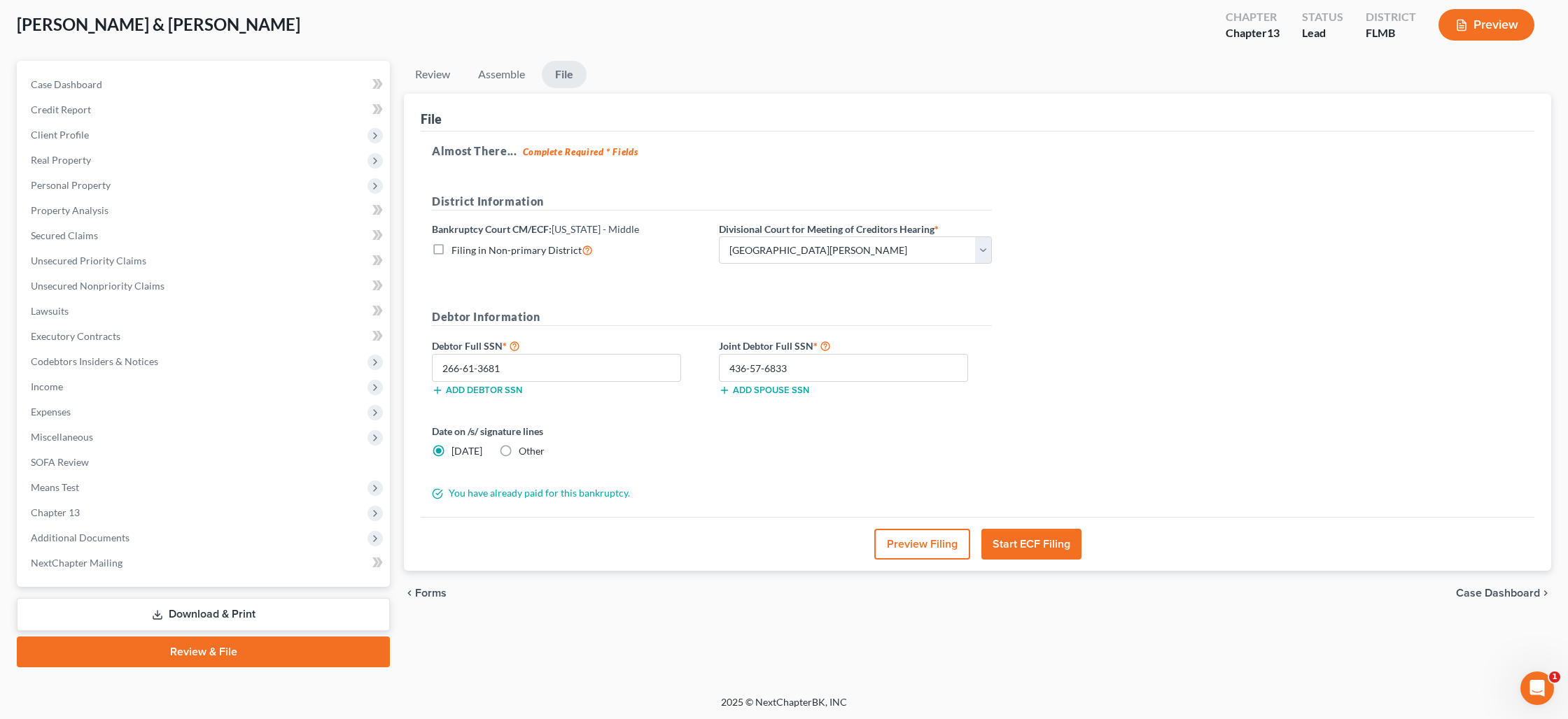
click at [1015, 539] on button "Start ECF Filing" at bounding box center [1031, 544] width 100 height 31
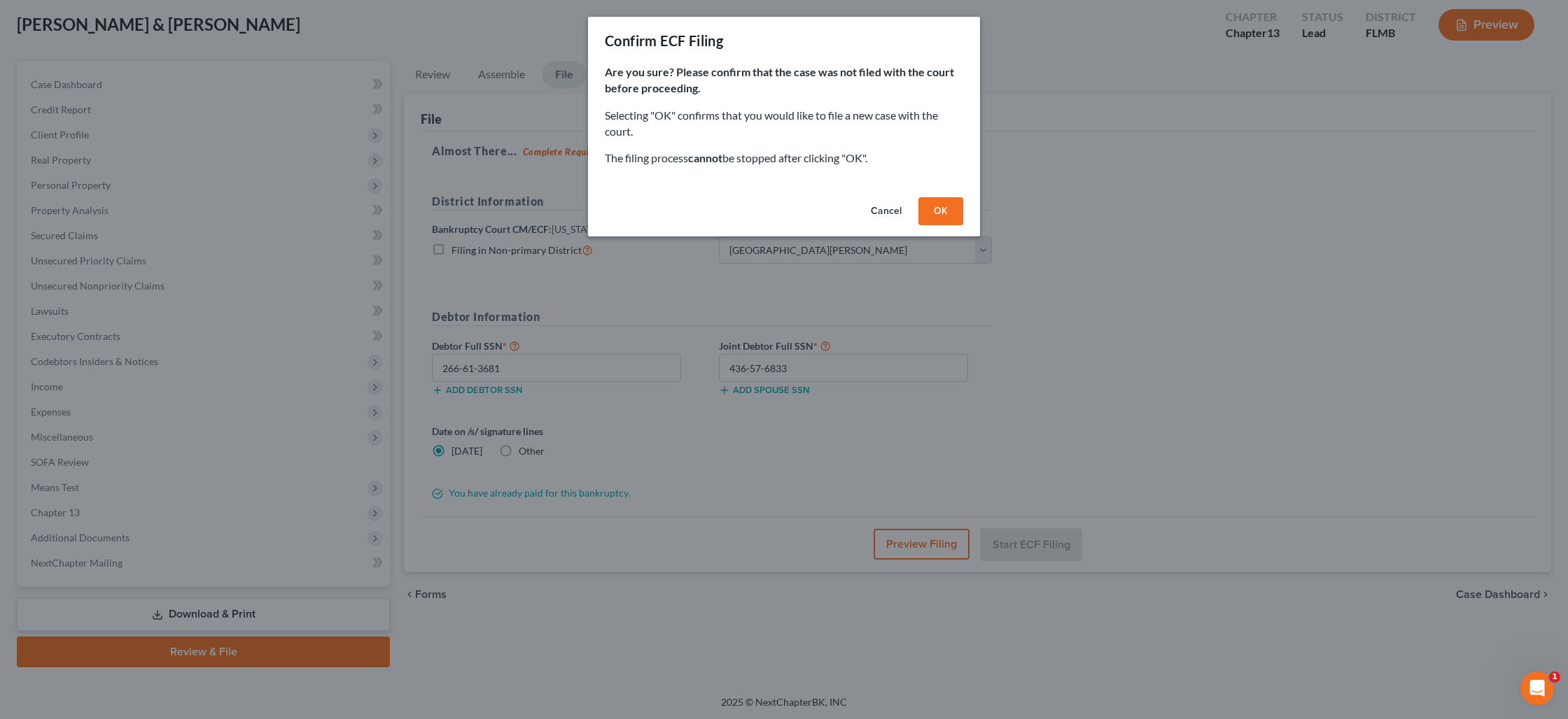
click at [924, 208] on button "OK" at bounding box center [940, 211] width 45 height 28
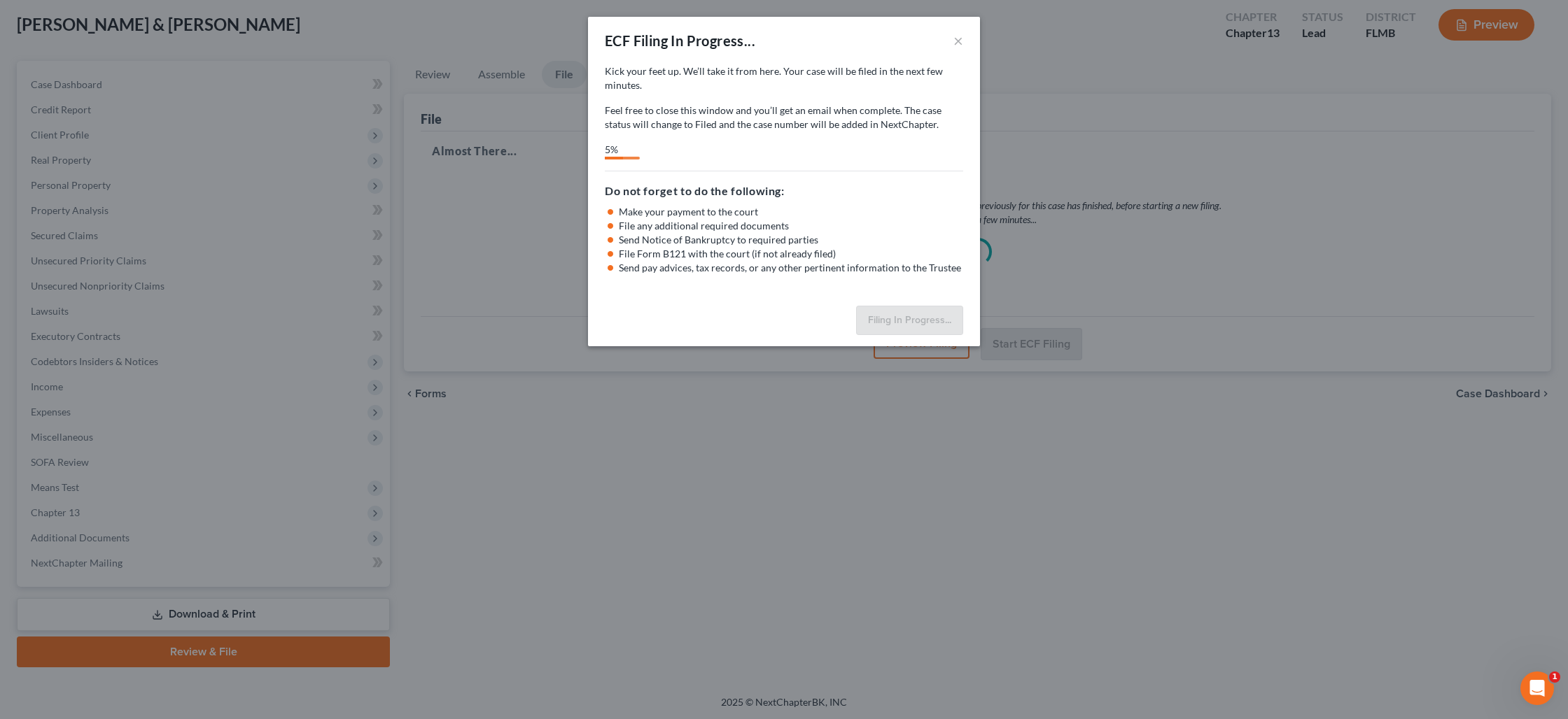
select select "0"
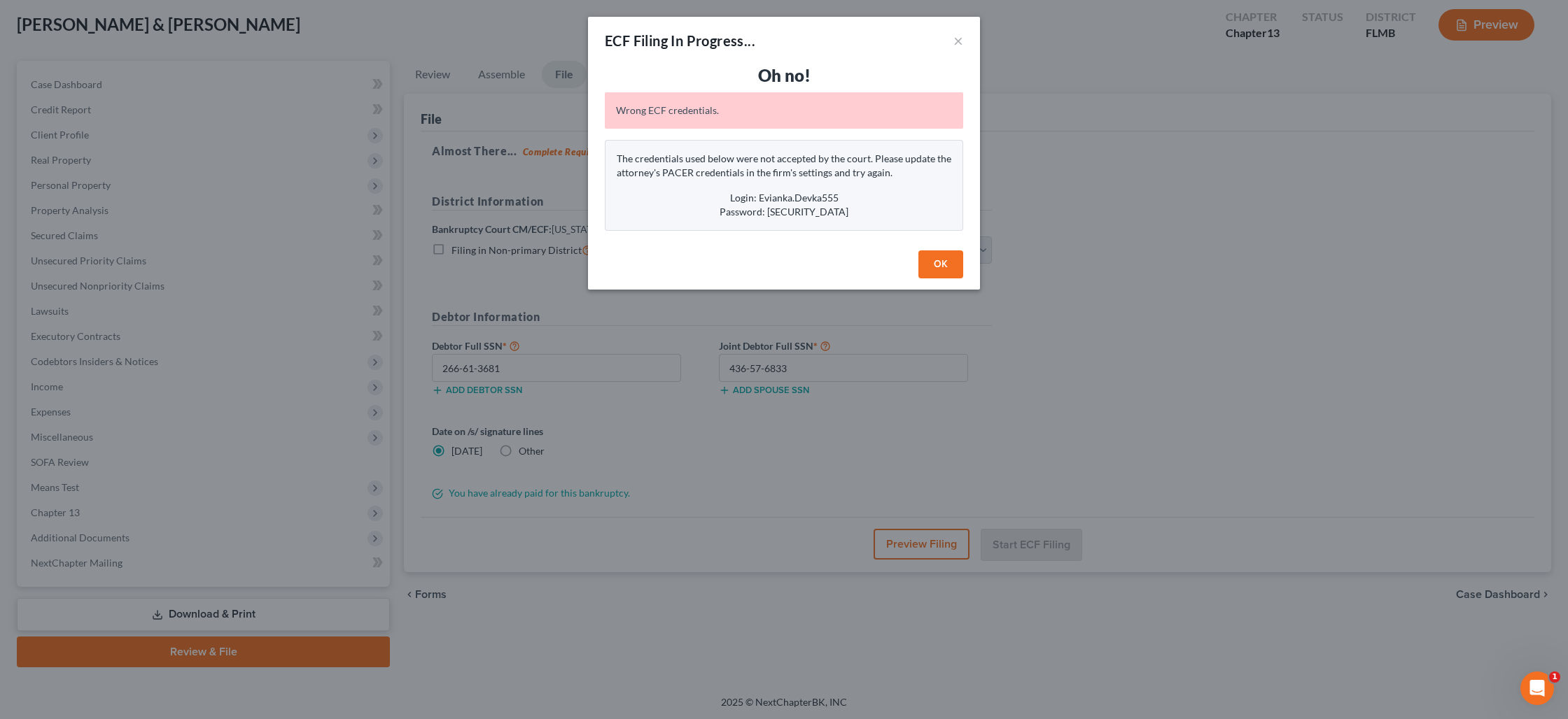
click at [933, 261] on button "OK" at bounding box center [940, 265] width 45 height 28
